Goal: Transaction & Acquisition: Purchase product/service

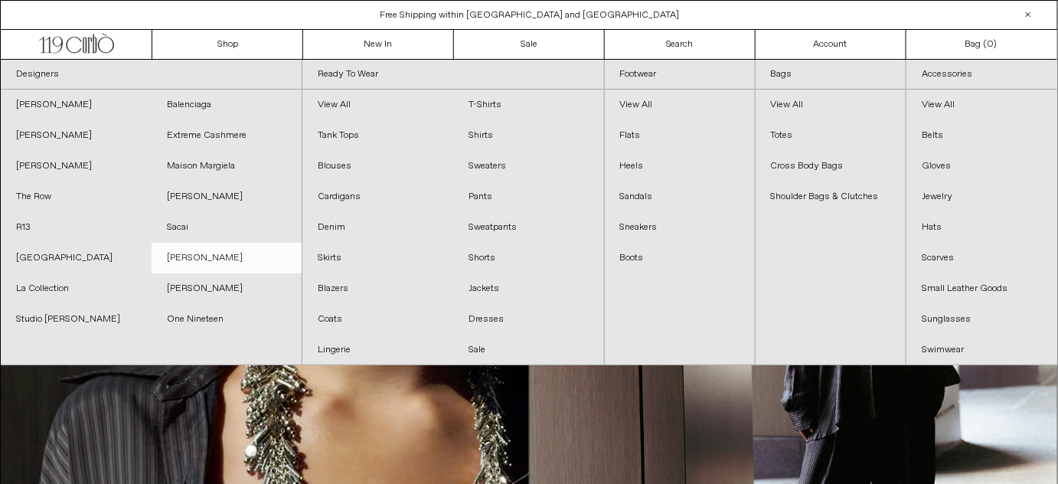
click at [190, 256] on link "[PERSON_NAME]" at bounding box center [227, 258] width 151 height 31
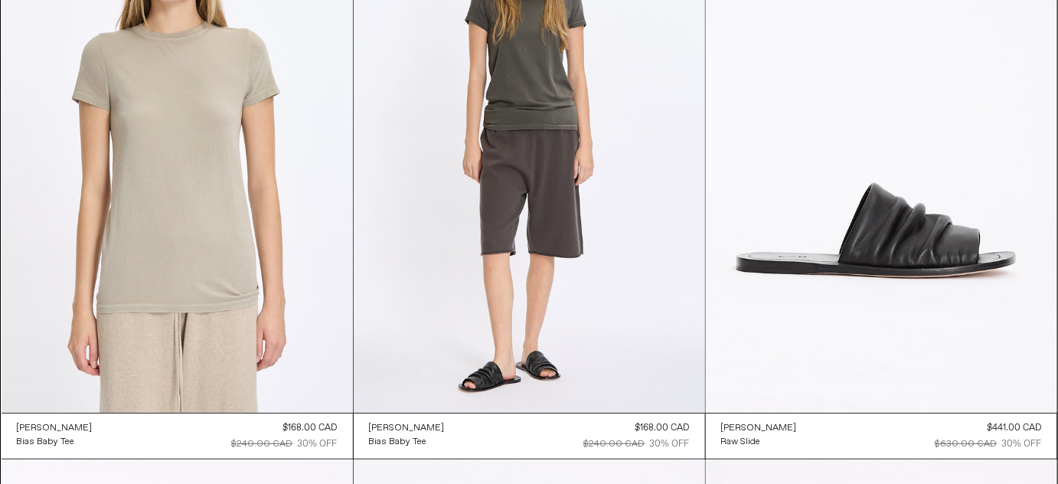
scroll to position [1948, 0]
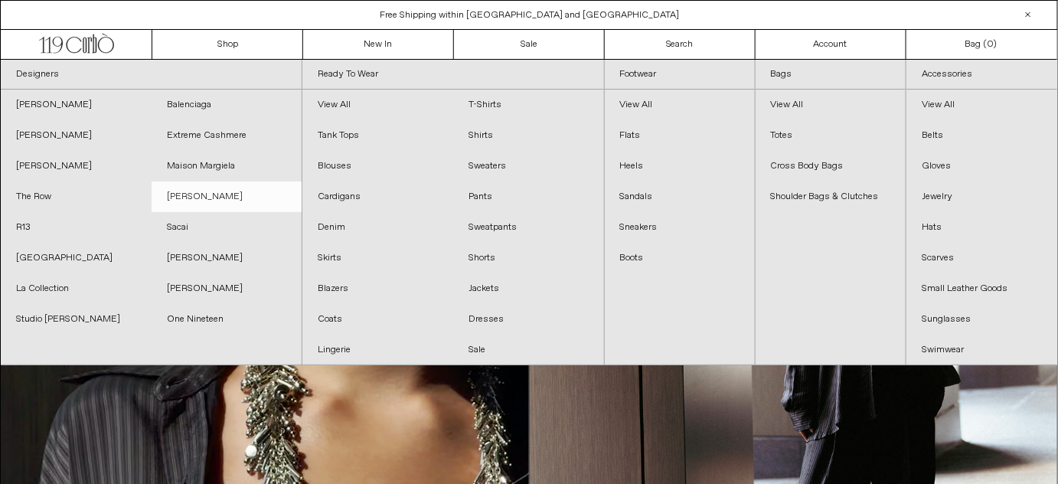
click at [212, 191] on link "[PERSON_NAME]" at bounding box center [227, 196] width 151 height 31
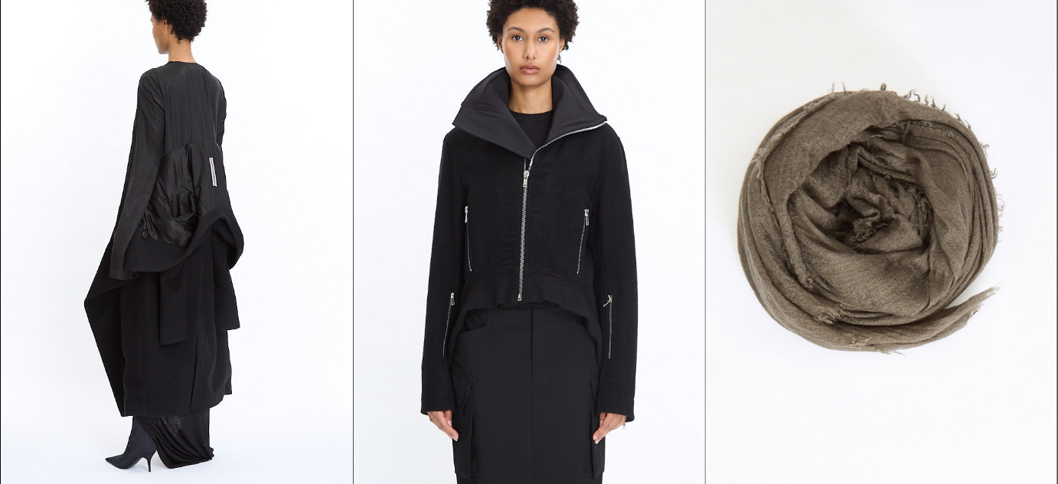
scroll to position [1835, 0]
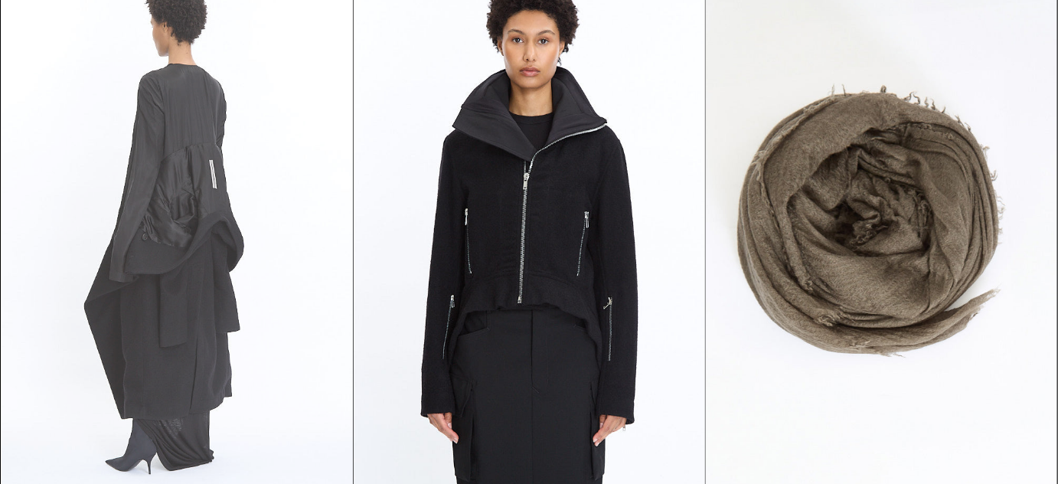
click at [227, 312] on at bounding box center [177, 232] width 351 height 527
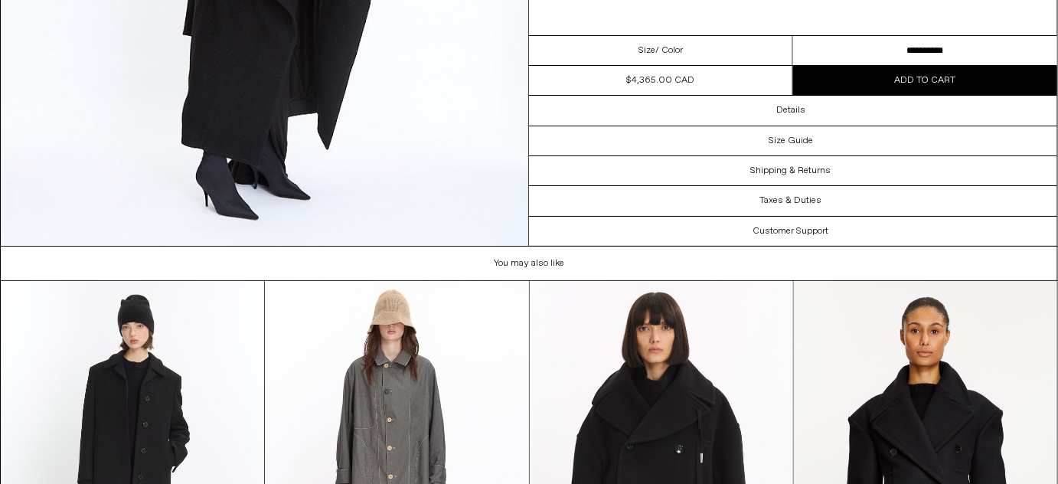
scroll to position [3812, 0]
